Goal: Task Accomplishment & Management: Complete application form

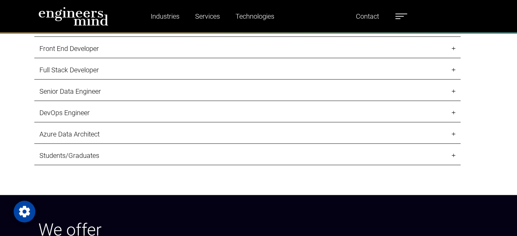
scroll to position [748, 0]
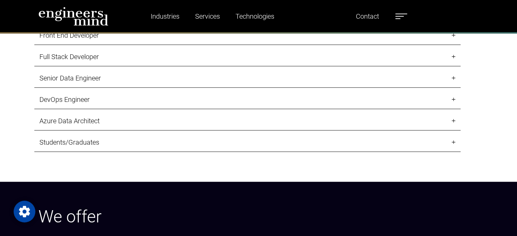
click at [75, 141] on link "Students/Graduates" at bounding box center [247, 142] width 426 height 19
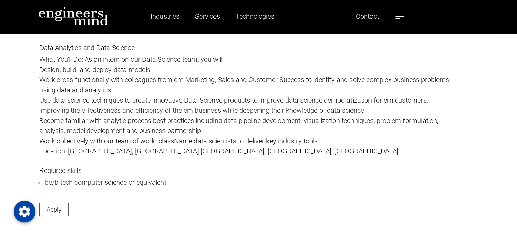
scroll to position [1088, 0]
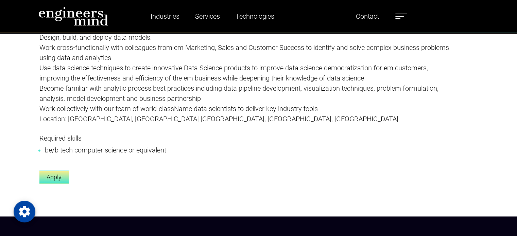
click at [52, 178] on link "Apply" at bounding box center [53, 177] width 29 height 13
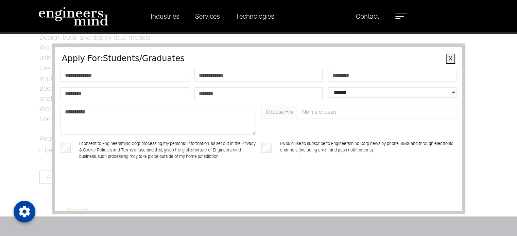
click at [446, 61] on button "X" at bounding box center [450, 59] width 9 height 10
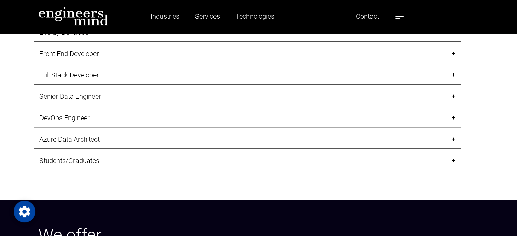
scroll to position [680, 0]
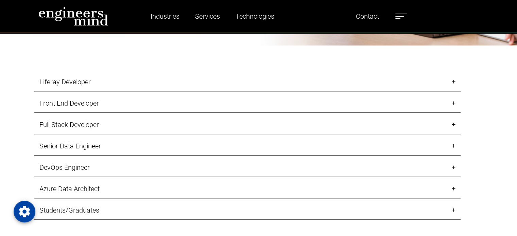
click at [90, 84] on link "Liferay Developer" at bounding box center [247, 82] width 426 height 19
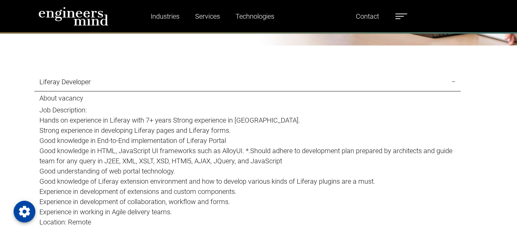
click at [99, 84] on link "Liferay Developer" at bounding box center [247, 82] width 426 height 19
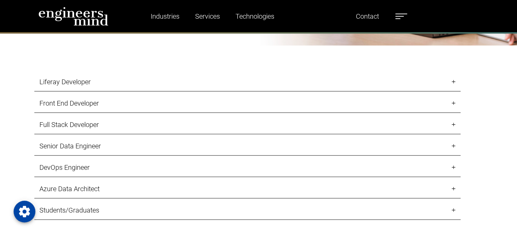
click at [86, 149] on link "Senior Data Engineer" at bounding box center [247, 146] width 426 height 19
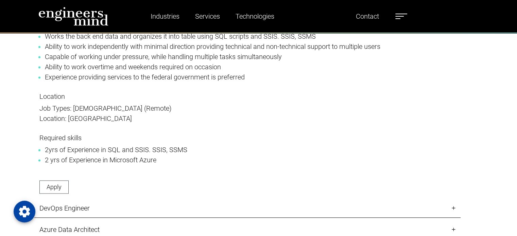
scroll to position [1156, 0]
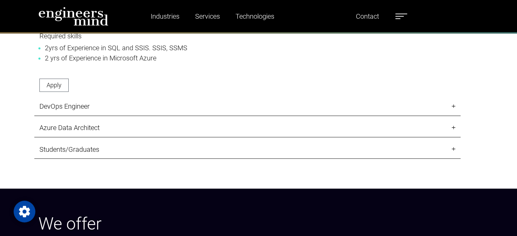
click at [87, 129] on link "Azure Data Architect" at bounding box center [247, 128] width 426 height 19
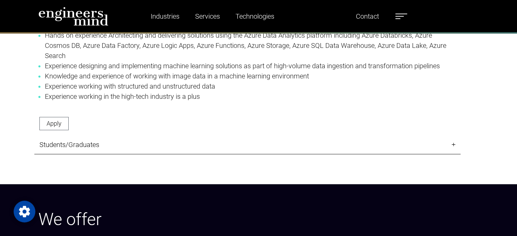
scroll to position [986, 0]
